Goal: Information Seeking & Learning: Learn about a topic

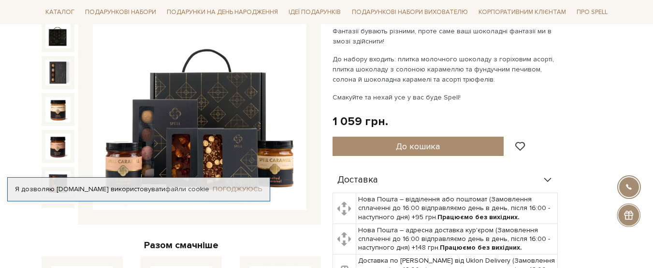
click at [251, 191] on link "Погоджуюсь" at bounding box center [237, 189] width 49 height 9
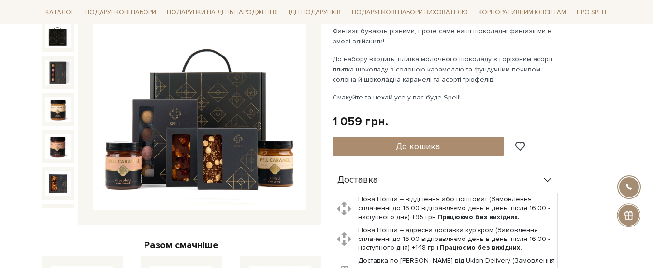
click at [213, 149] on img at bounding box center [200, 104] width 214 height 214
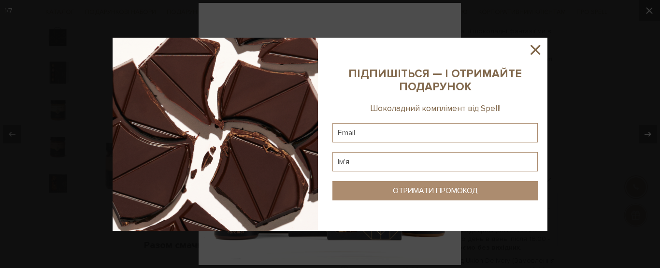
click at [540, 48] on icon at bounding box center [535, 50] width 16 height 16
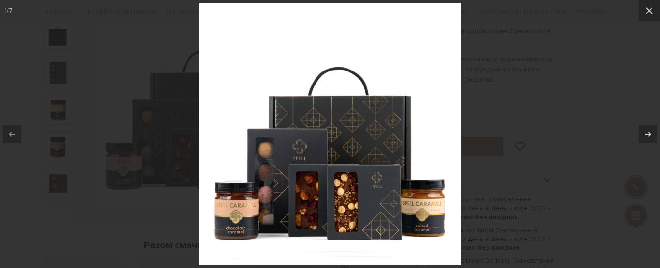
click at [334, 204] on img at bounding box center [330, 134] width 262 height 262
click at [329, 197] on img at bounding box center [330, 134] width 262 height 262
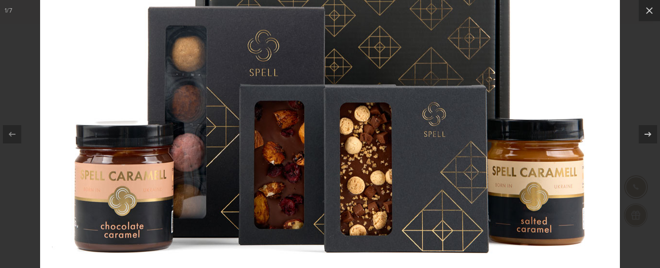
drag, startPoint x: 329, startPoint y: 197, endPoint x: 330, endPoint y: 156, distance: 40.6
click at [330, 156] on img at bounding box center [330, 18] width 580 height 580
click at [642, 7] on button at bounding box center [649, 10] width 21 height 21
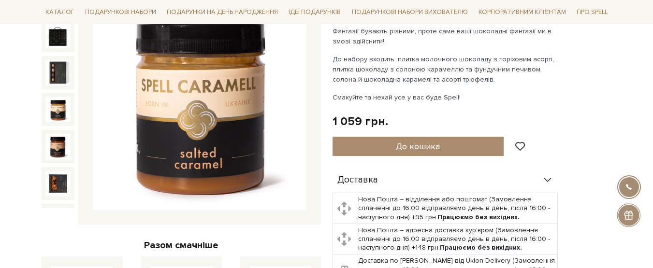
click at [57, 97] on img at bounding box center [57, 109] width 25 height 25
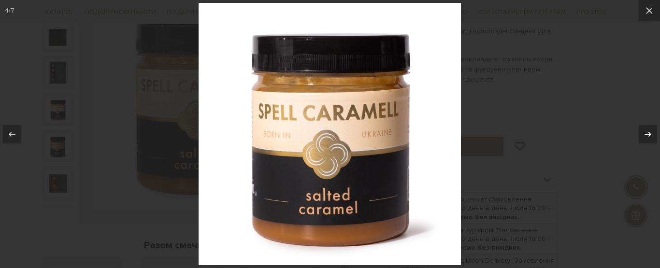
click at [642, 135] on div at bounding box center [648, 134] width 18 height 18
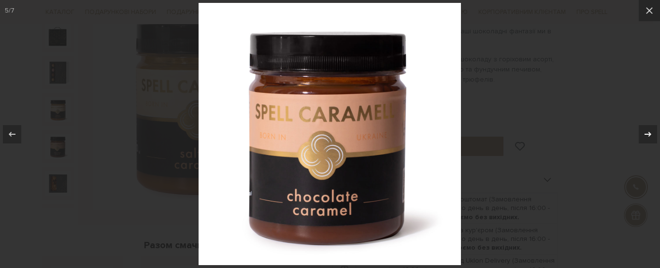
click at [642, 135] on div at bounding box center [648, 134] width 18 height 18
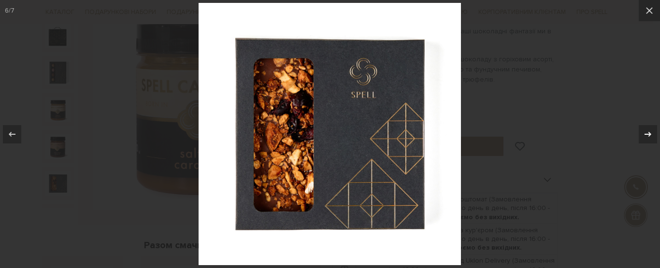
click at [642, 135] on div at bounding box center [648, 134] width 18 height 18
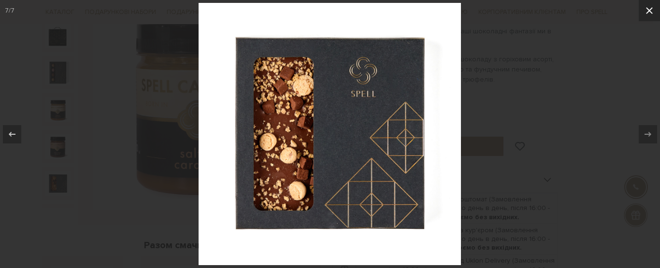
click at [646, 18] on button at bounding box center [649, 10] width 21 height 21
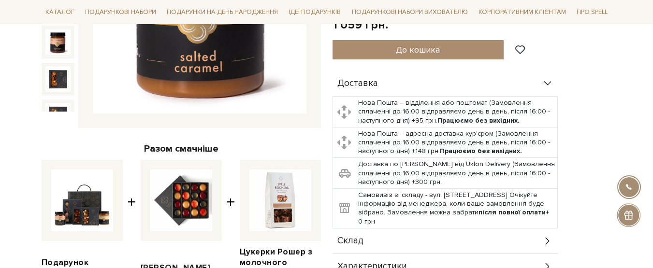
scroll to position [97, 0]
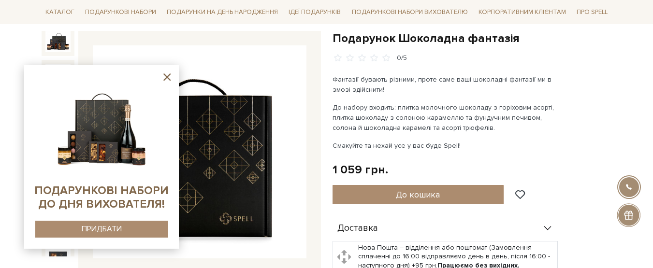
click at [167, 74] on icon at bounding box center [167, 77] width 12 height 12
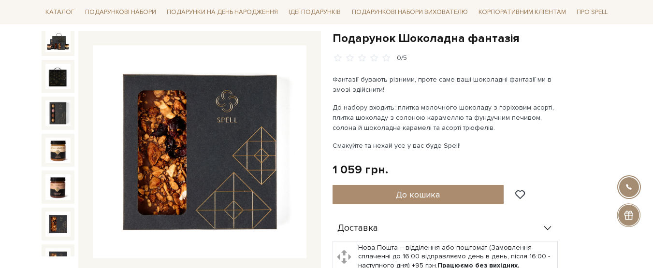
click at [53, 212] on img at bounding box center [57, 224] width 25 height 25
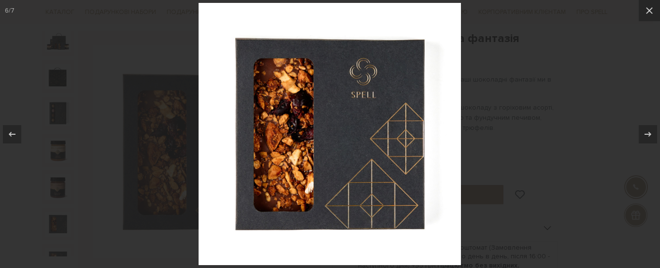
click at [300, 146] on img at bounding box center [330, 134] width 262 height 262
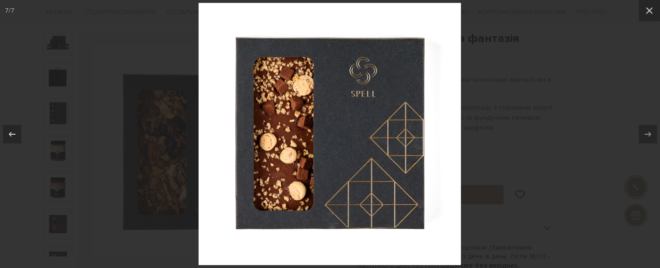
click at [299, 149] on img at bounding box center [330, 134] width 262 height 262
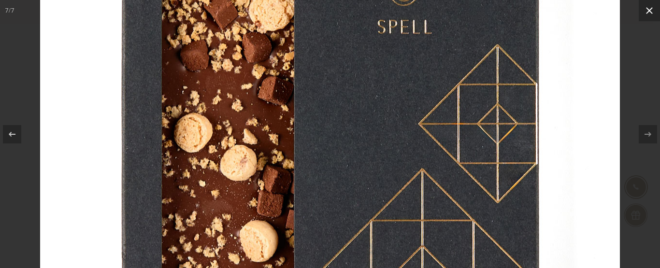
click at [648, 10] on icon at bounding box center [649, 10] width 7 height 7
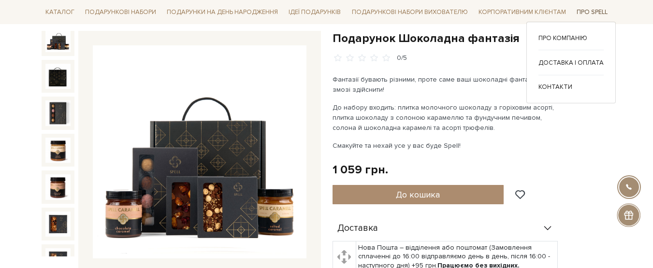
click at [595, 10] on link "Про Spell" at bounding box center [592, 12] width 39 height 15
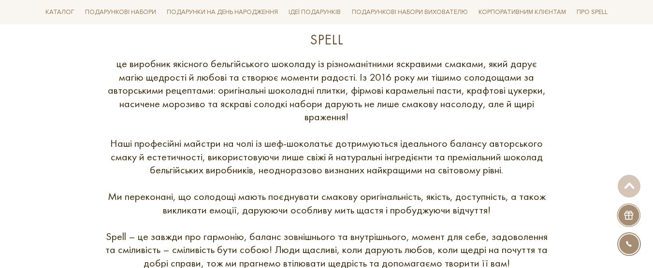
scroll to position [186, 0]
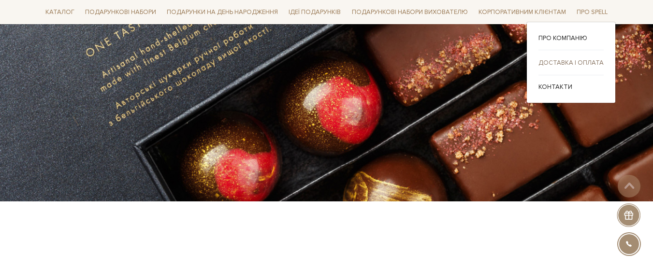
click at [568, 65] on link "Доставка і оплата" at bounding box center [570, 62] width 65 height 9
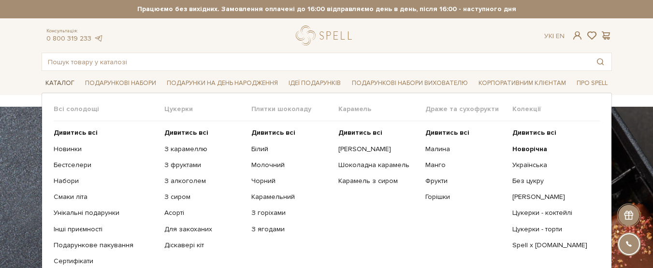
click at [66, 83] on link "Каталог" at bounding box center [60, 83] width 37 height 15
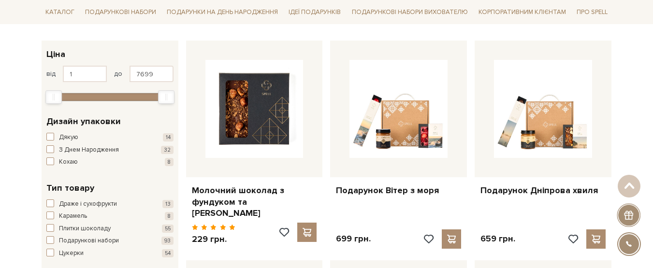
scroll to position [242, 0]
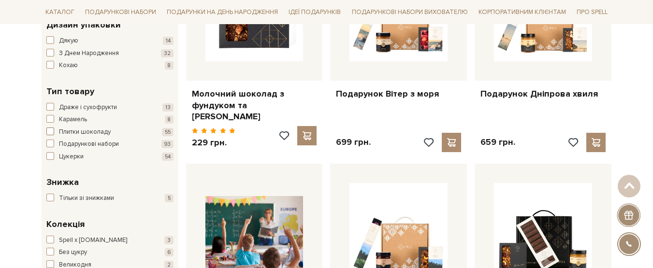
click at [49, 133] on span "button" at bounding box center [50, 132] width 8 height 8
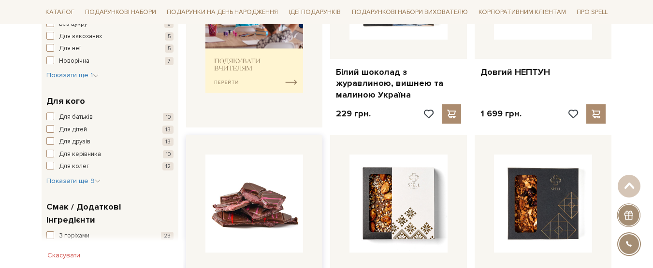
scroll to position [387, 0]
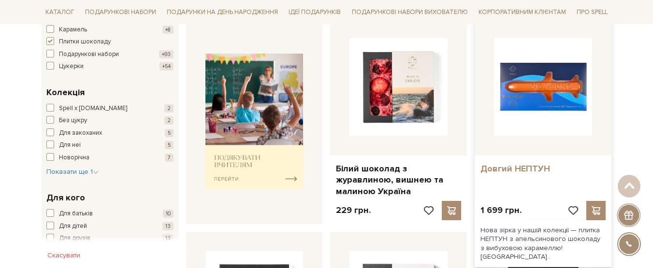
click at [508, 169] on link "Довгий НЕПТУН" at bounding box center [542, 168] width 125 height 11
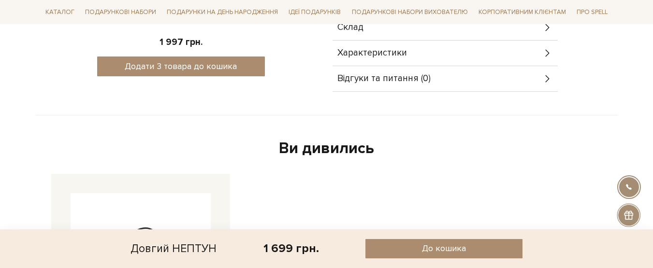
scroll to position [483, 0]
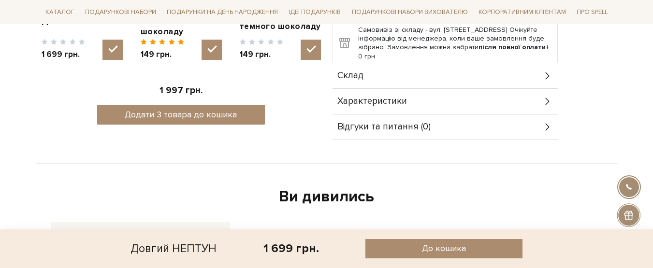
click at [428, 105] on div "Характеристики" at bounding box center [444, 101] width 225 height 25
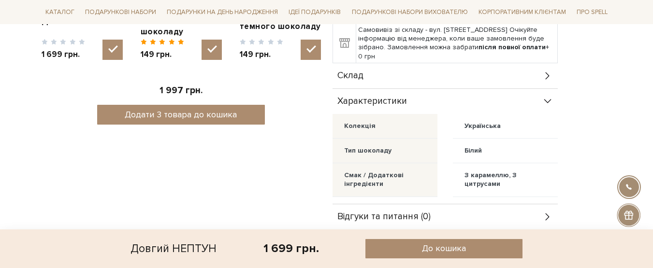
click at [407, 81] on div "Склад" at bounding box center [444, 75] width 225 height 25
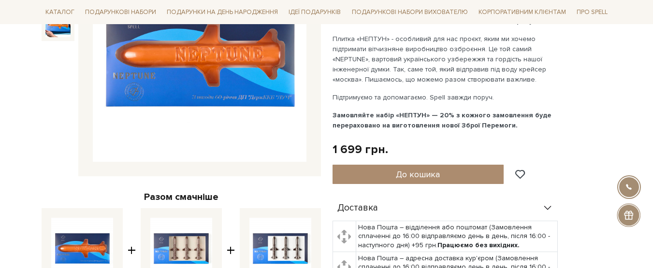
scroll to position [97, 0]
